Goal: Find specific page/section

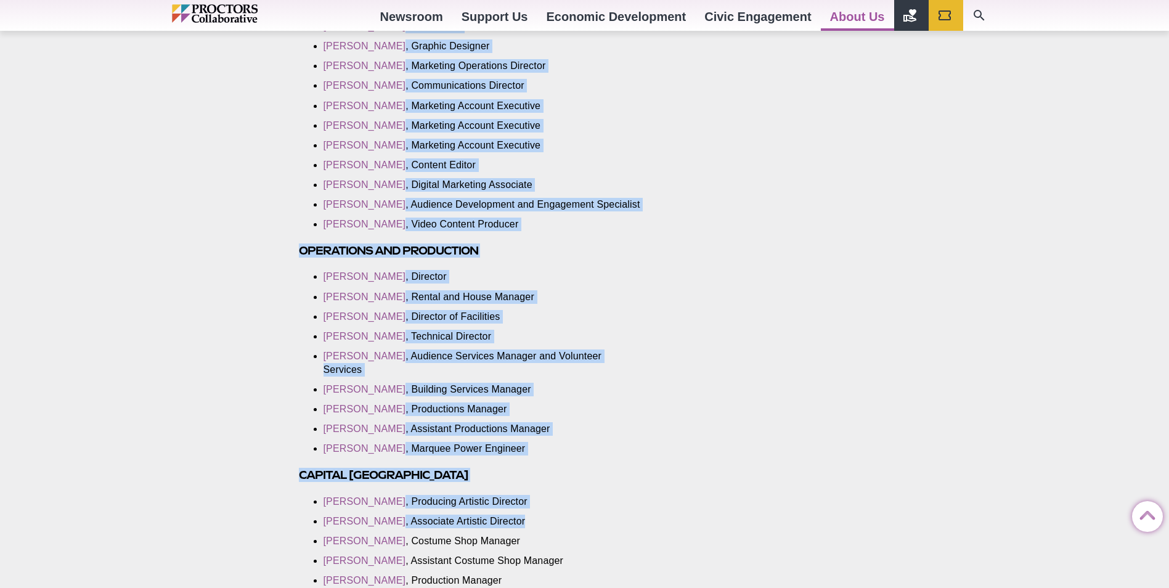
scroll to position [1729, 0]
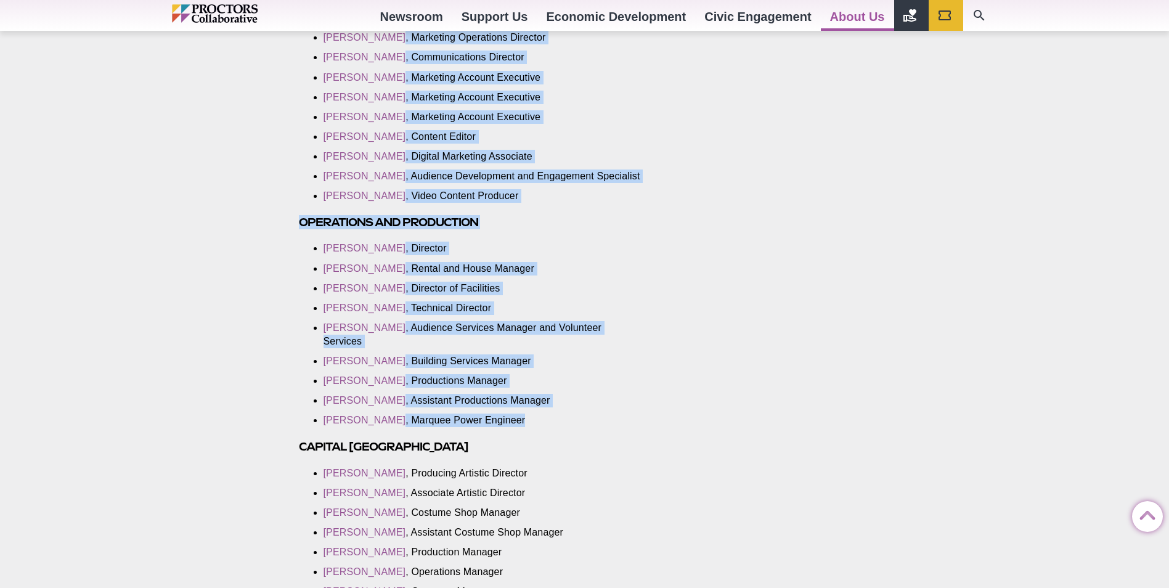
drag, startPoint x: 299, startPoint y: 280, endPoint x: 604, endPoint y: 395, distance: 325.3
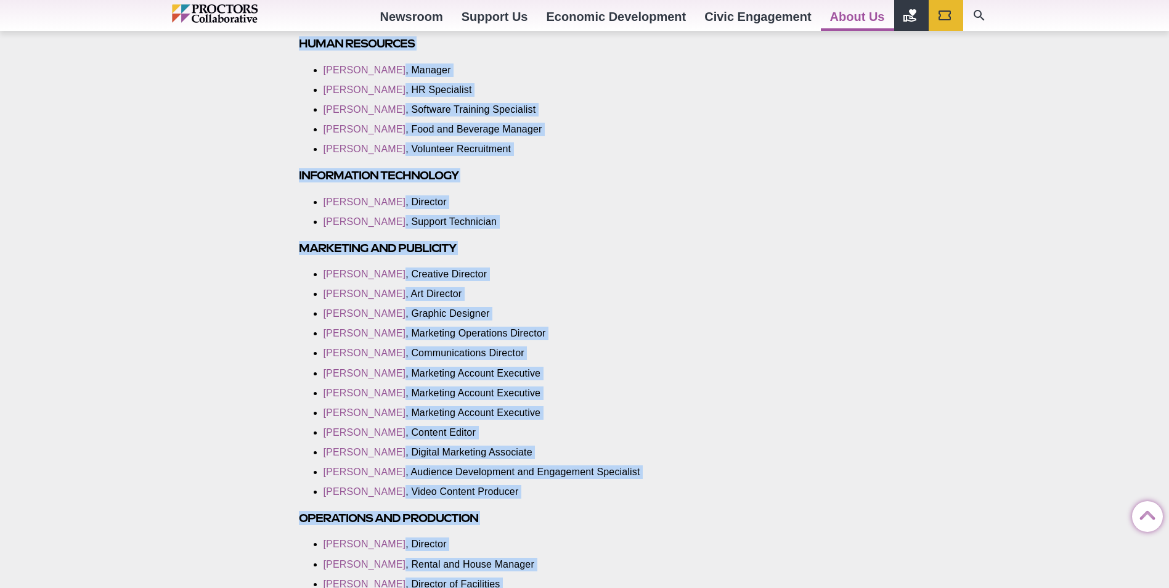
scroll to position [1359, 0]
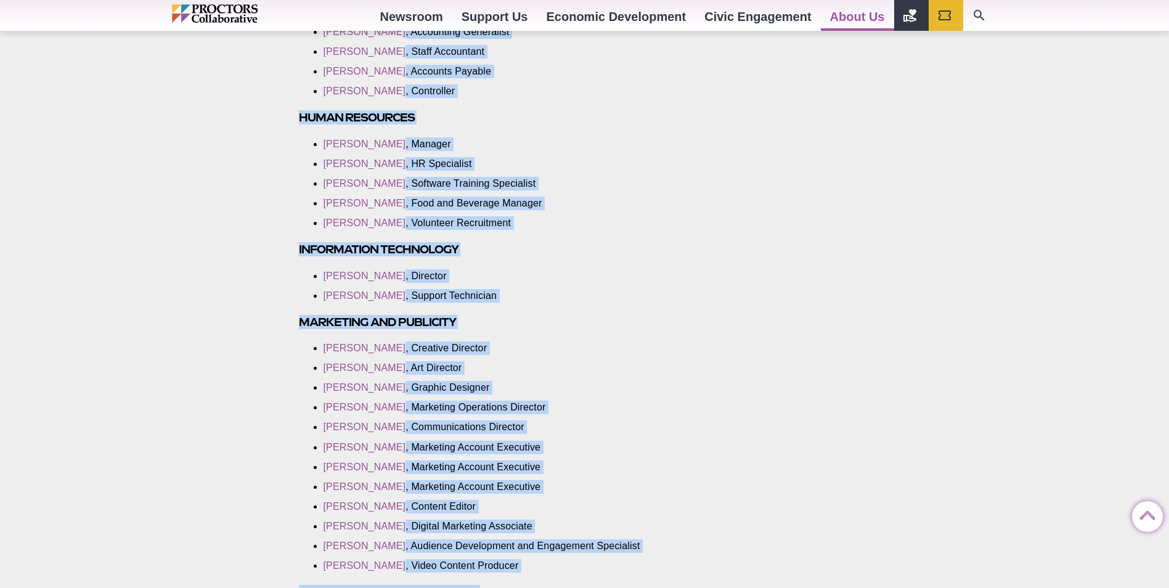
click at [228, 146] on div "Contact Us Posted [DATE] by Proctors Web Team General Information Mailing addre…" at bounding box center [584, 278] width 1169 height 2499
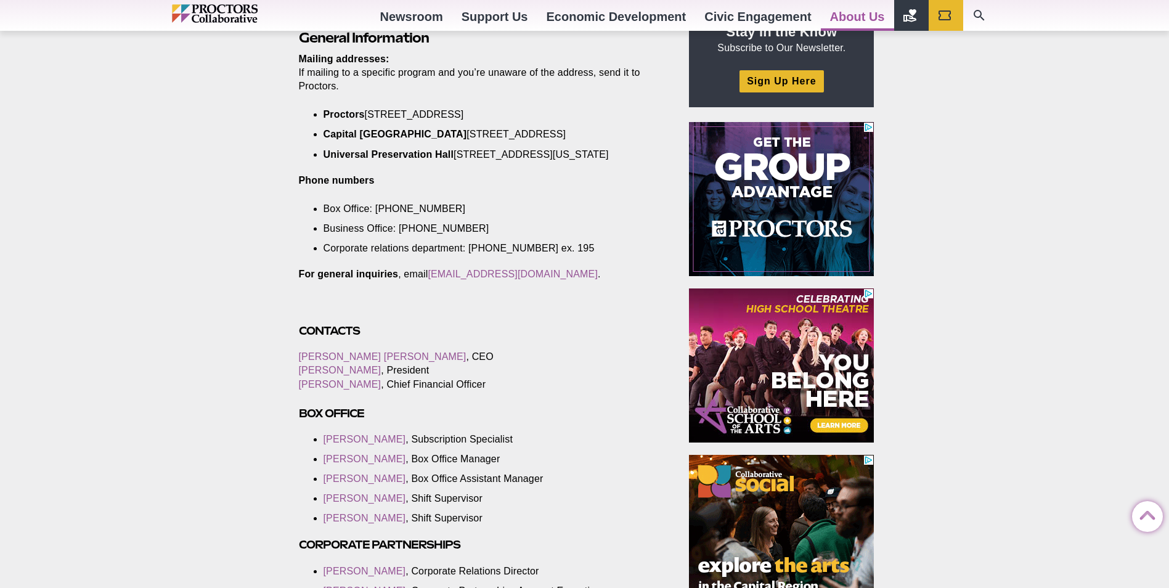
scroll to position [0, 0]
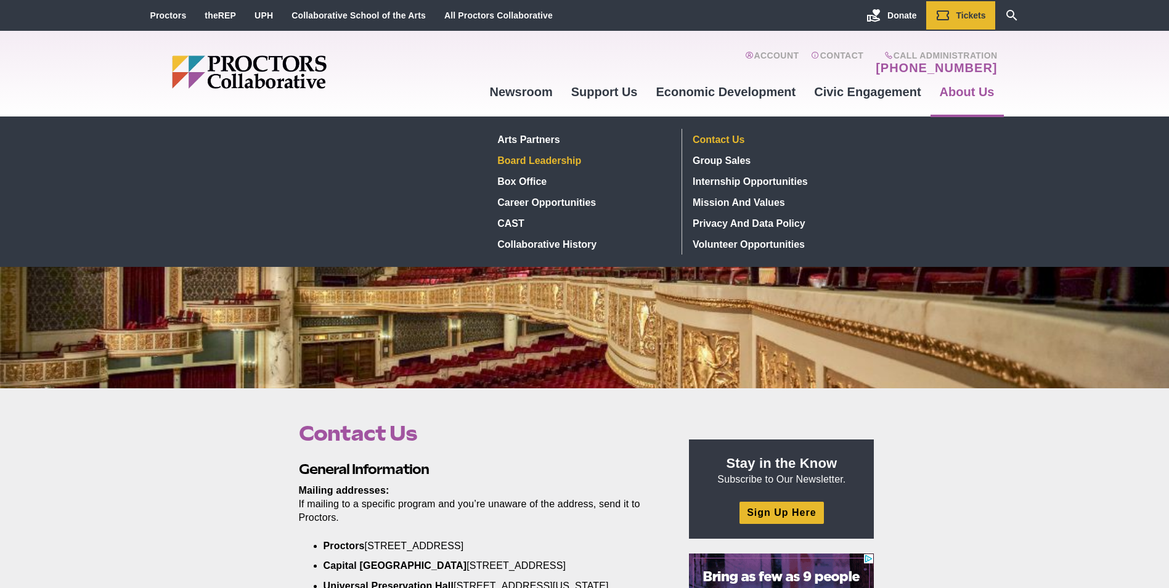
click at [531, 158] on link "Board Leadership" at bounding box center [582, 160] width 179 height 21
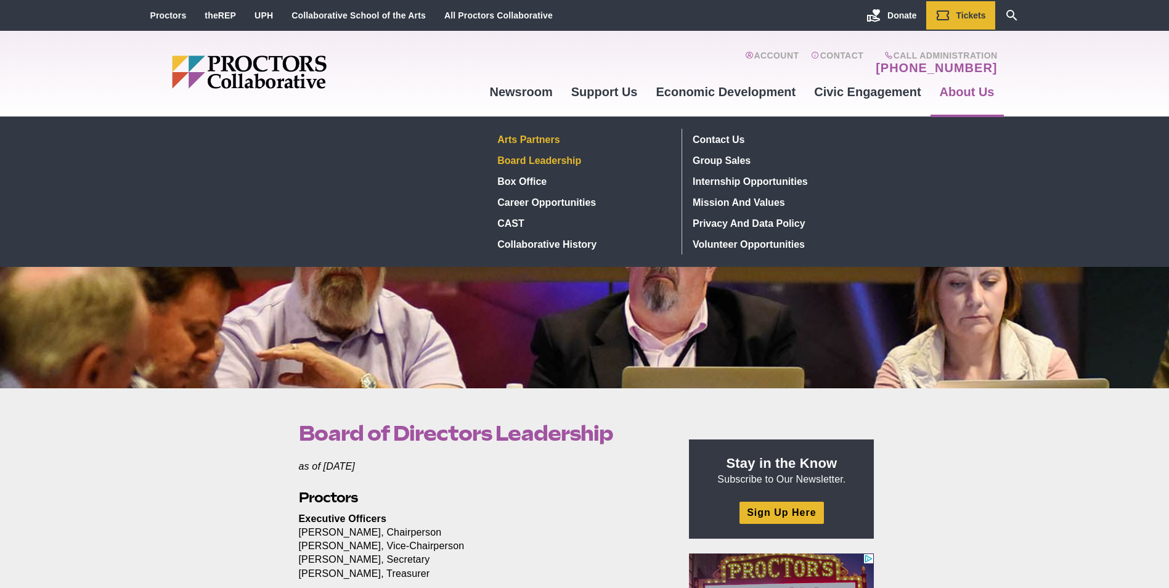
click at [535, 139] on link "Arts Partners" at bounding box center [582, 139] width 179 height 21
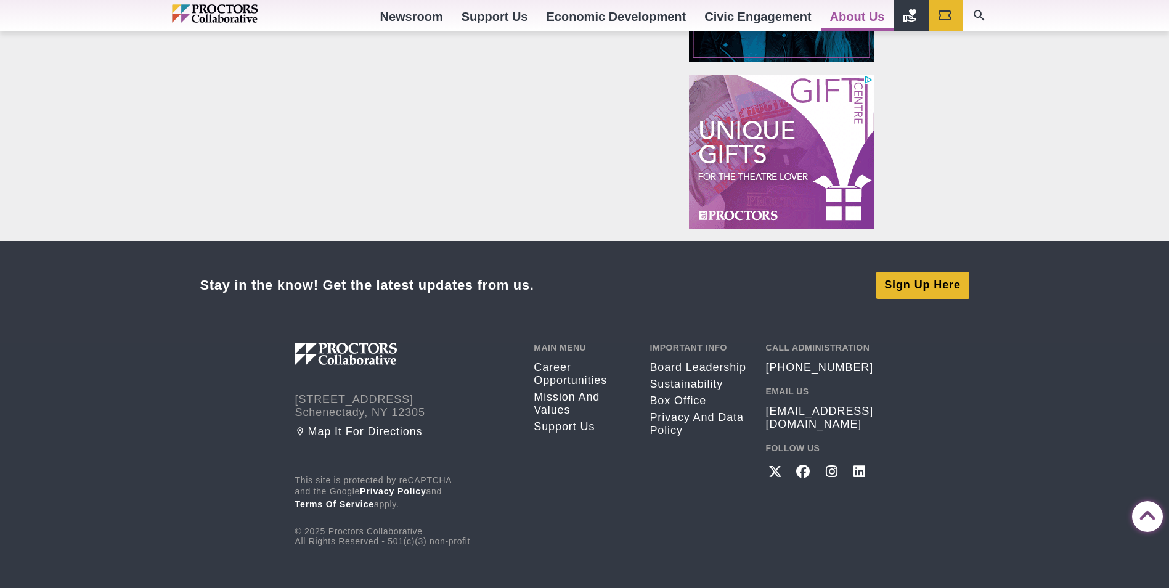
scroll to position [705, 0]
